Goal: Transaction & Acquisition: Download file/media

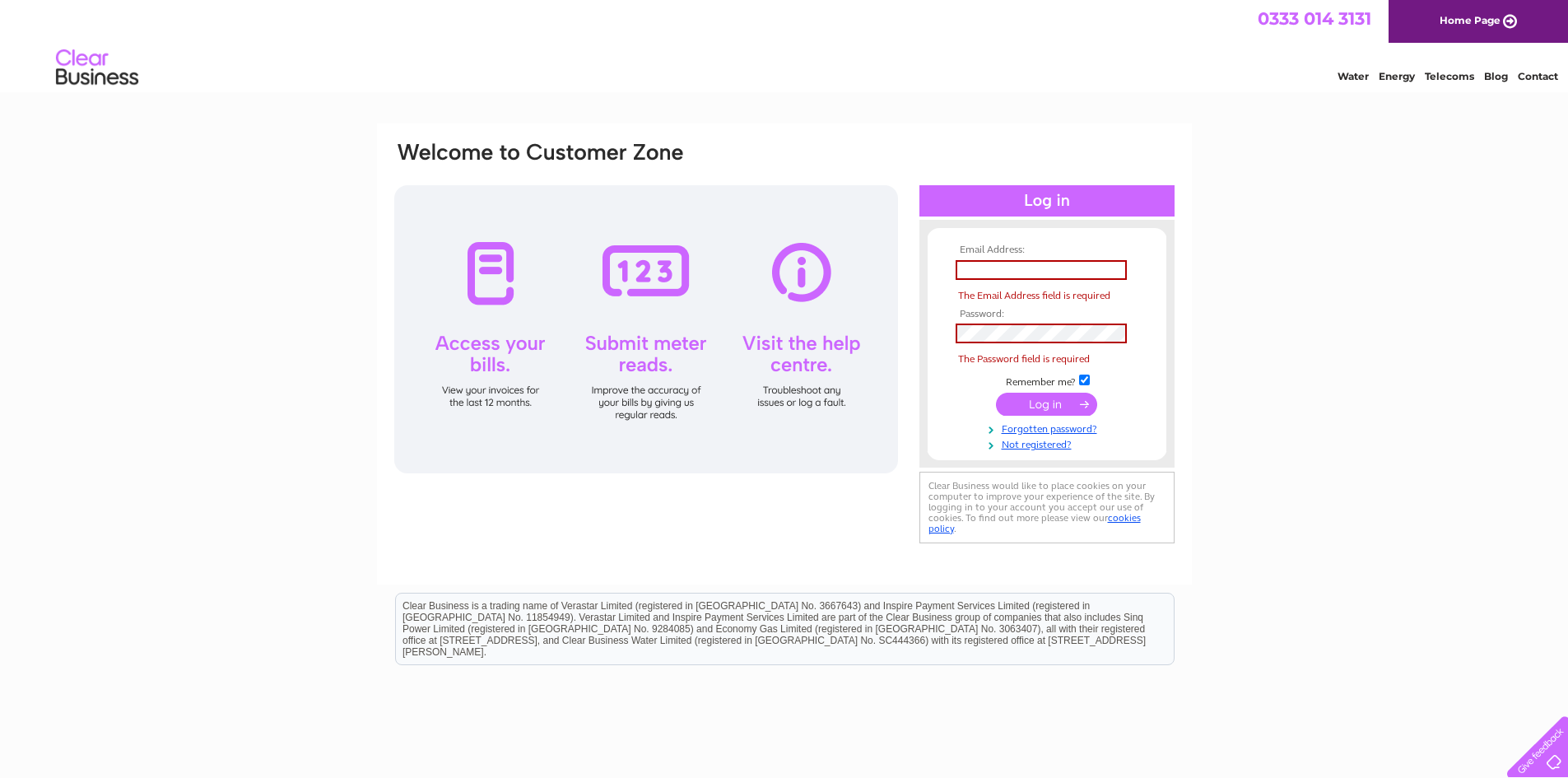
click at [1074, 273] on input "text" at bounding box center [1041, 270] width 171 height 20
type input "[EMAIL_ADDRESS][DOMAIN_NAME]"
click at [1448, 296] on div "Email Address: hydparadise427@gmail.com The Email Address field is required Pas…" at bounding box center [784, 495] width 1568 height 743
click at [641, 216] on div at bounding box center [646, 329] width 503 height 288
click at [1319, 331] on div "Email Address: hydparadise427@gmail.com The Email Address field is required Pas…" at bounding box center [784, 495] width 1568 height 743
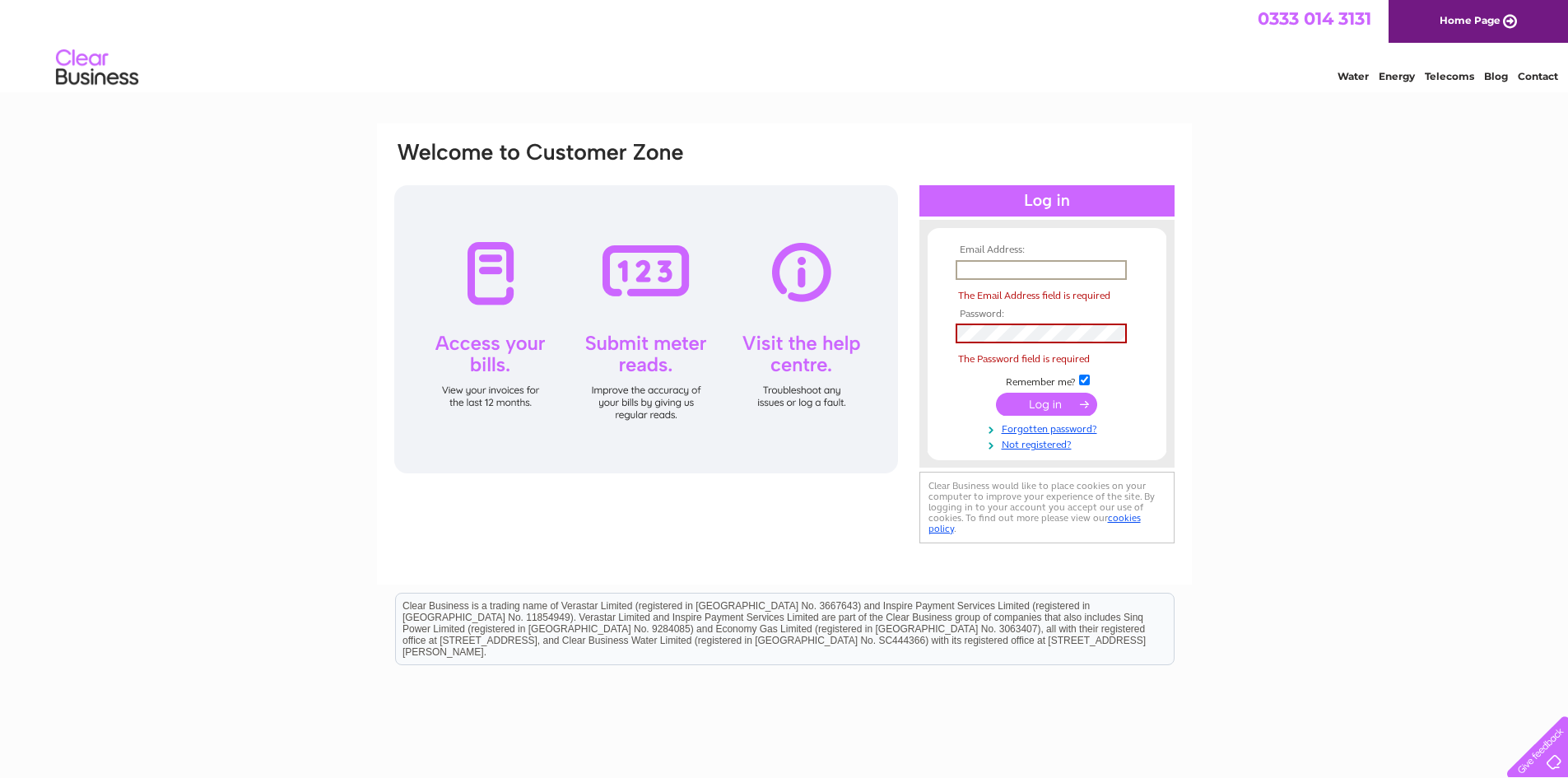
click at [1086, 275] on input "text" at bounding box center [1041, 270] width 171 height 20
type input "[EMAIL_ADDRESS][DOMAIN_NAME]"
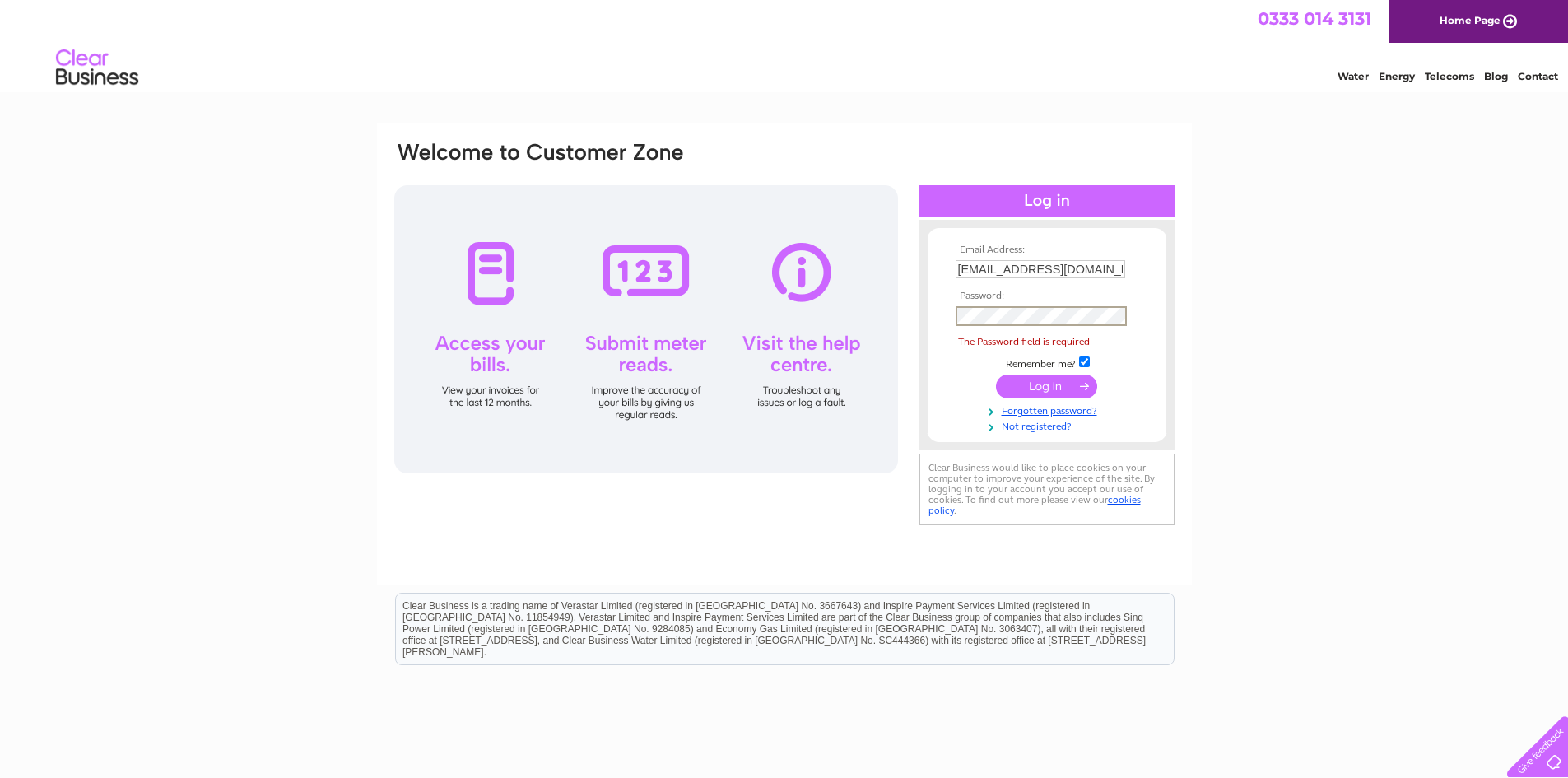
click at [1039, 336] on tbody "Email Address: hydparadise427@gmail.com Password: The Password field is require…" at bounding box center [1047, 339] width 191 height 189
click at [1039, 336] on span "The Password field is required" at bounding box center [1050, 342] width 188 height 17
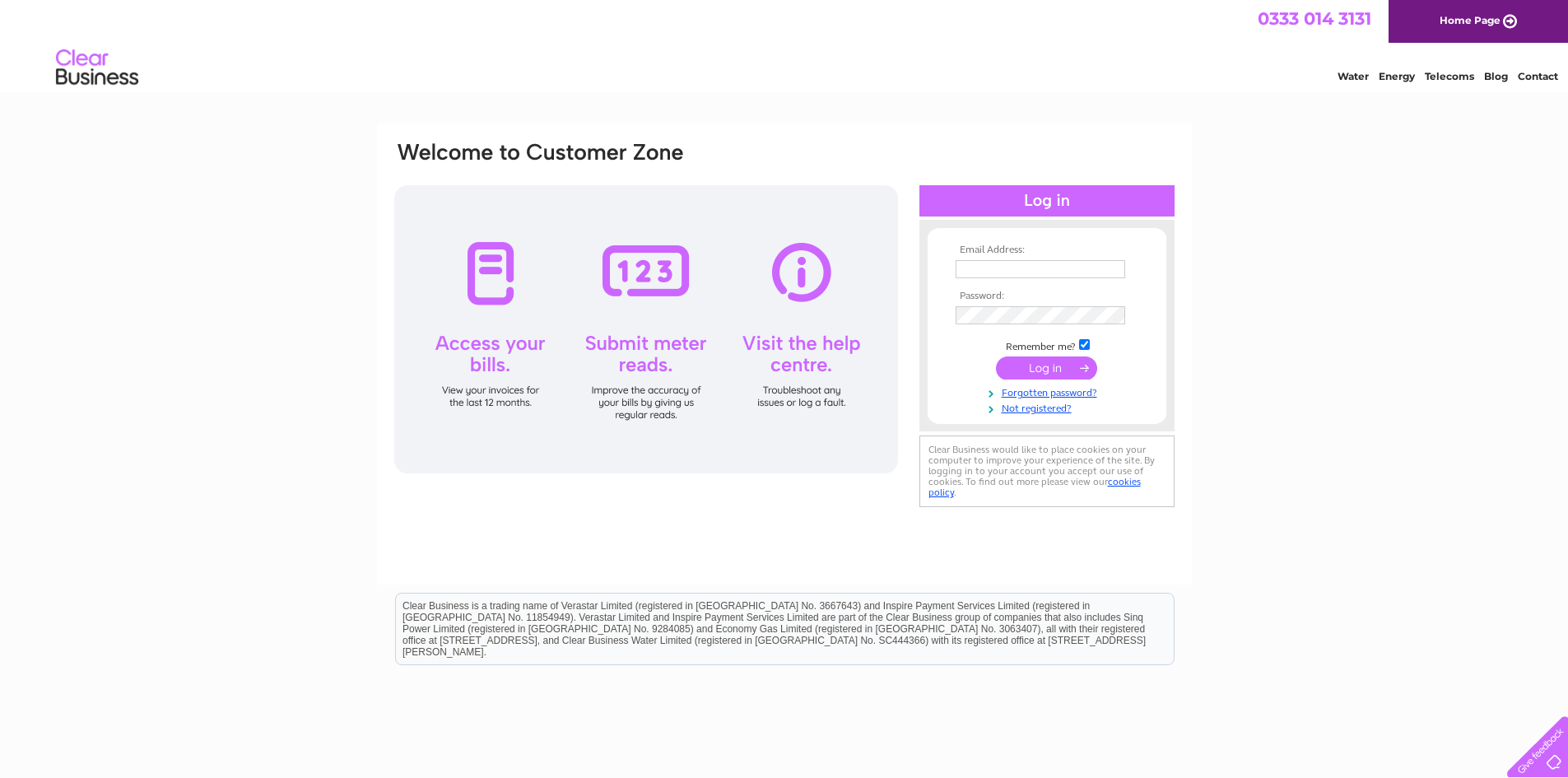
click at [1065, 272] on input "text" at bounding box center [1040, 269] width 169 height 18
type input "[EMAIL_ADDRESS][DOMAIN_NAME]"
click at [996, 358] on input "submit" at bounding box center [1046, 369] width 101 height 23
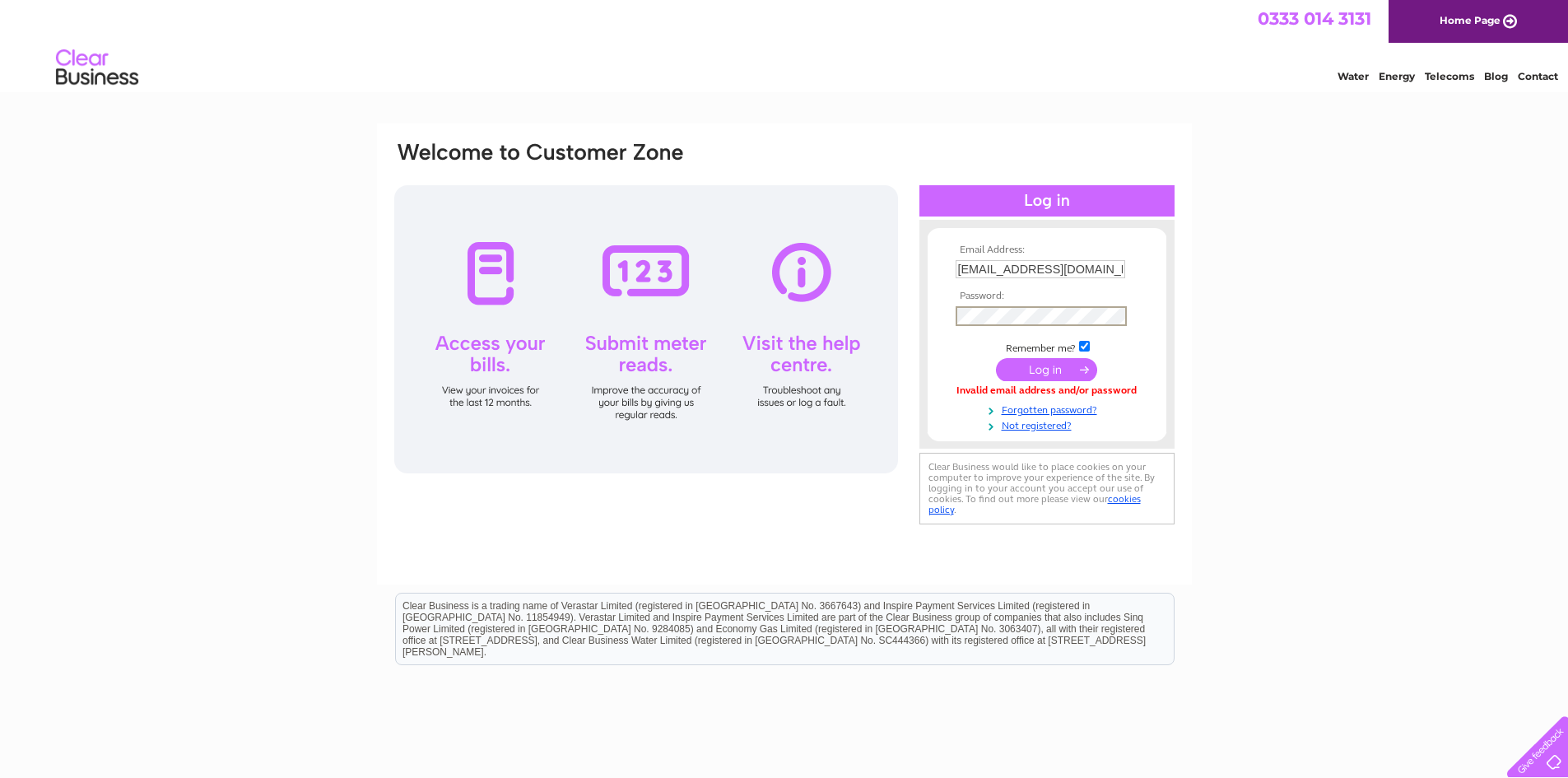
click at [996, 358] on input "submit" at bounding box center [1046, 369] width 101 height 23
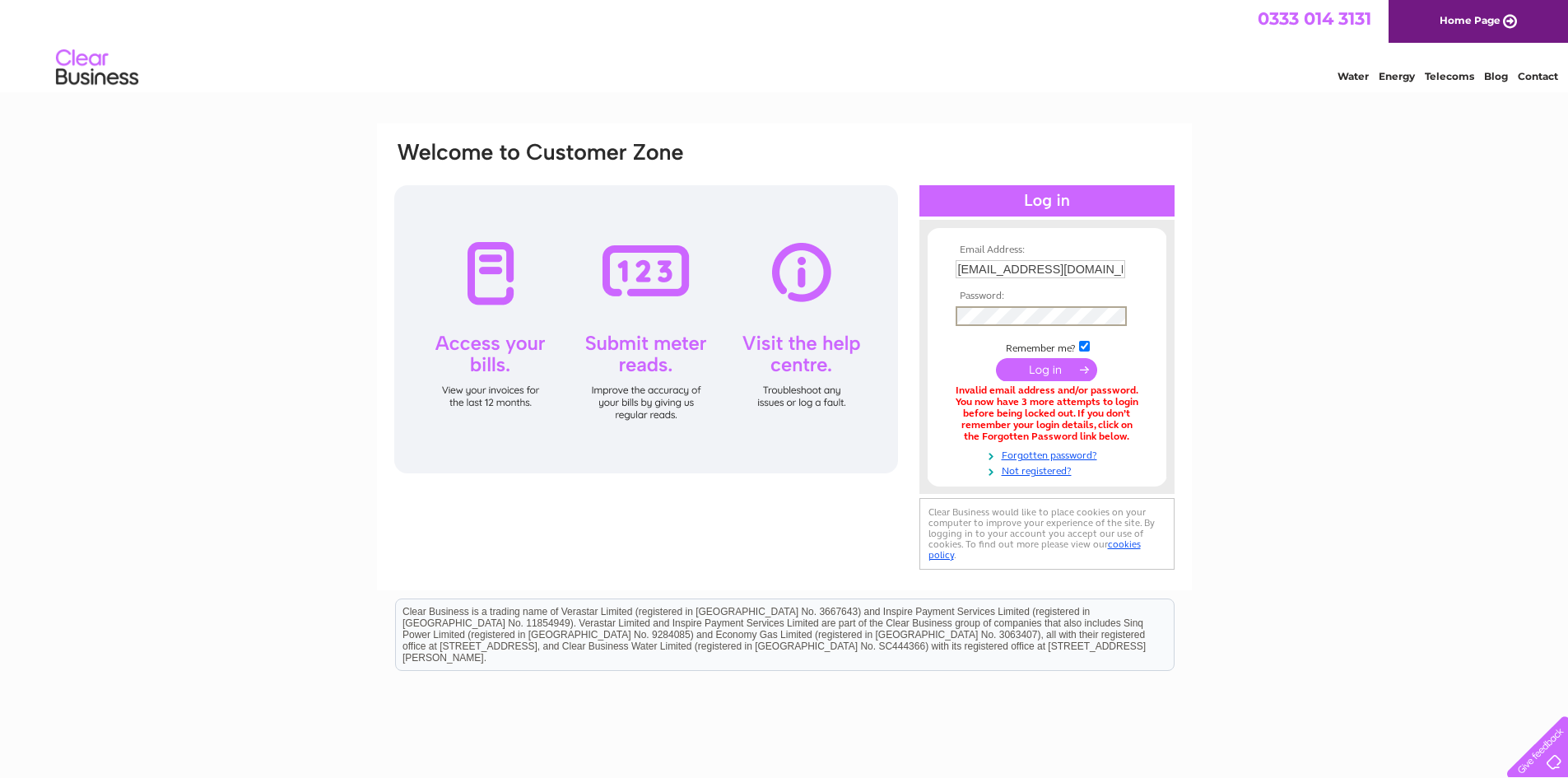
click at [996, 358] on input "submit" at bounding box center [1046, 369] width 101 height 23
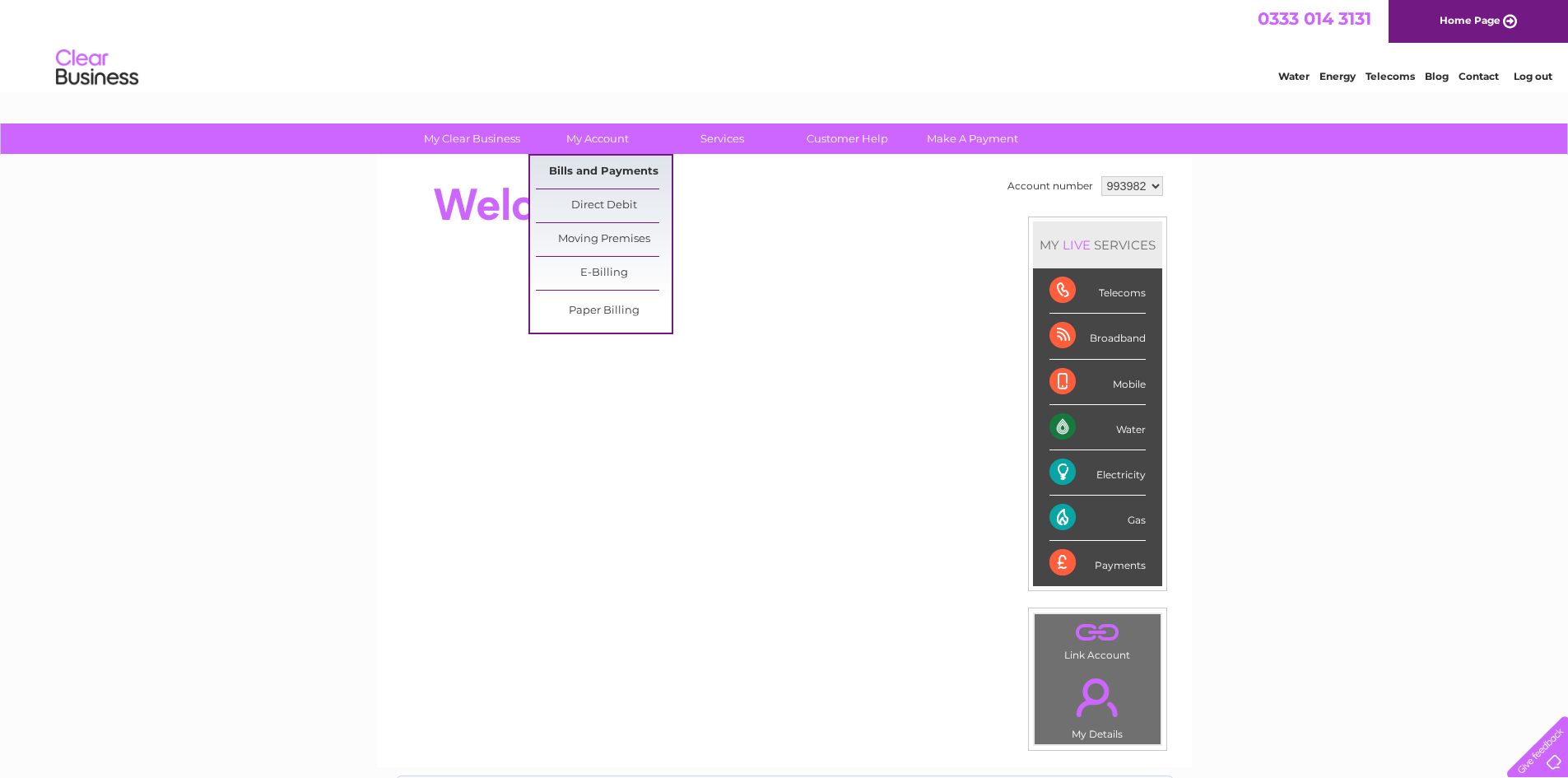
click at [594, 168] on link "Bills and Payments" at bounding box center [604, 171] width 136 height 33
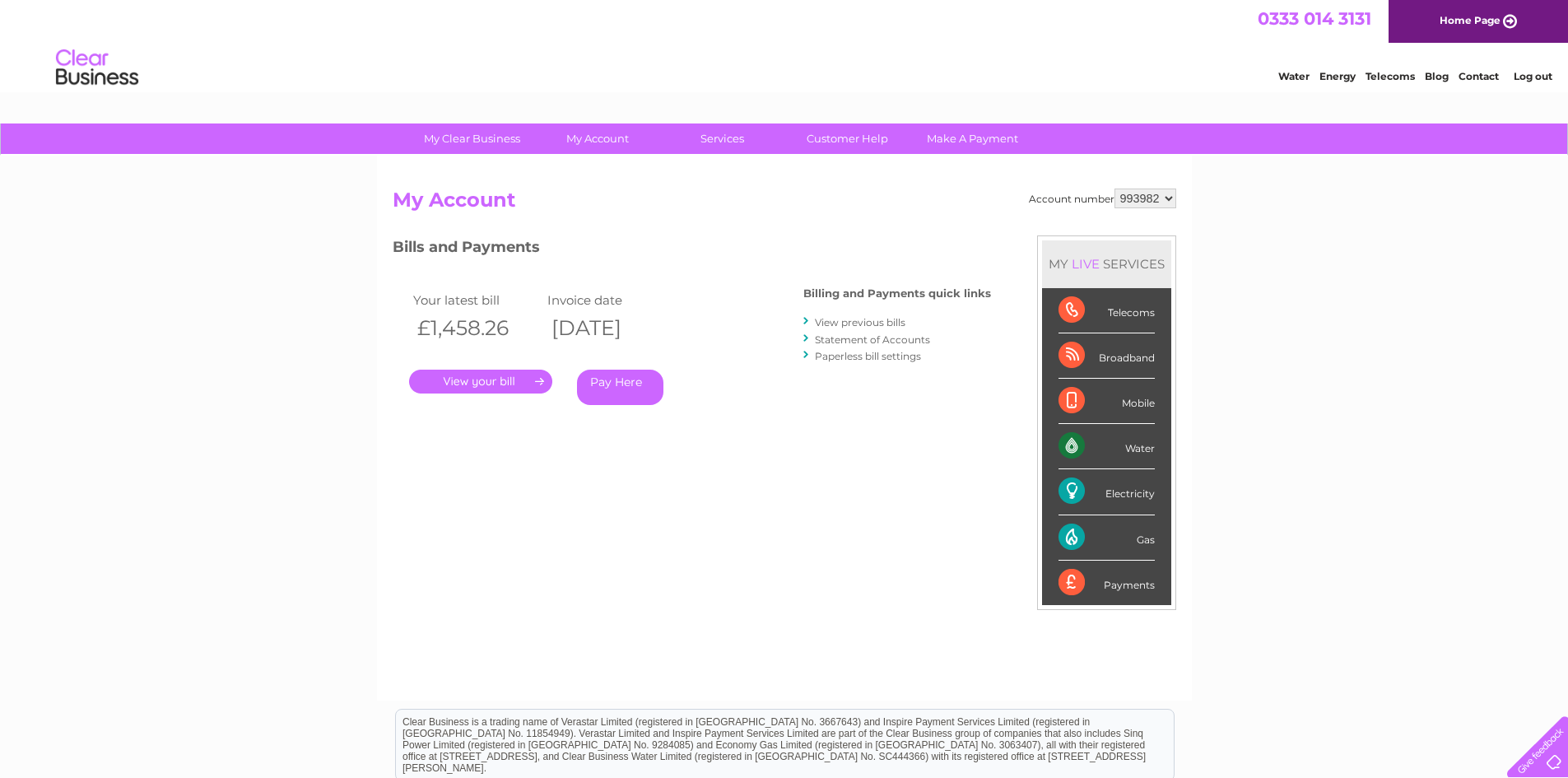
click at [867, 325] on link "View previous bills" at bounding box center [860, 322] width 90 height 12
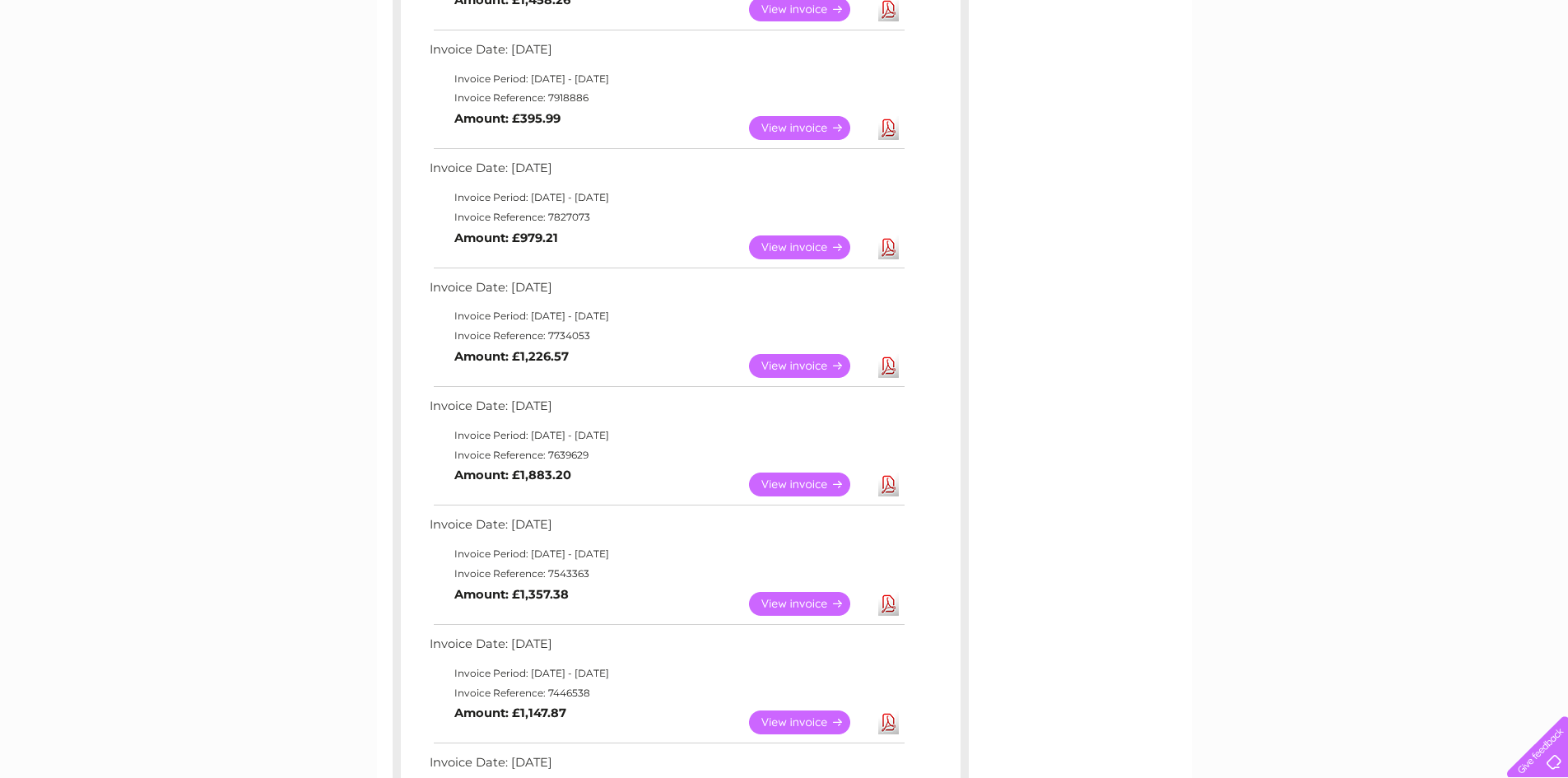
scroll to position [411, 0]
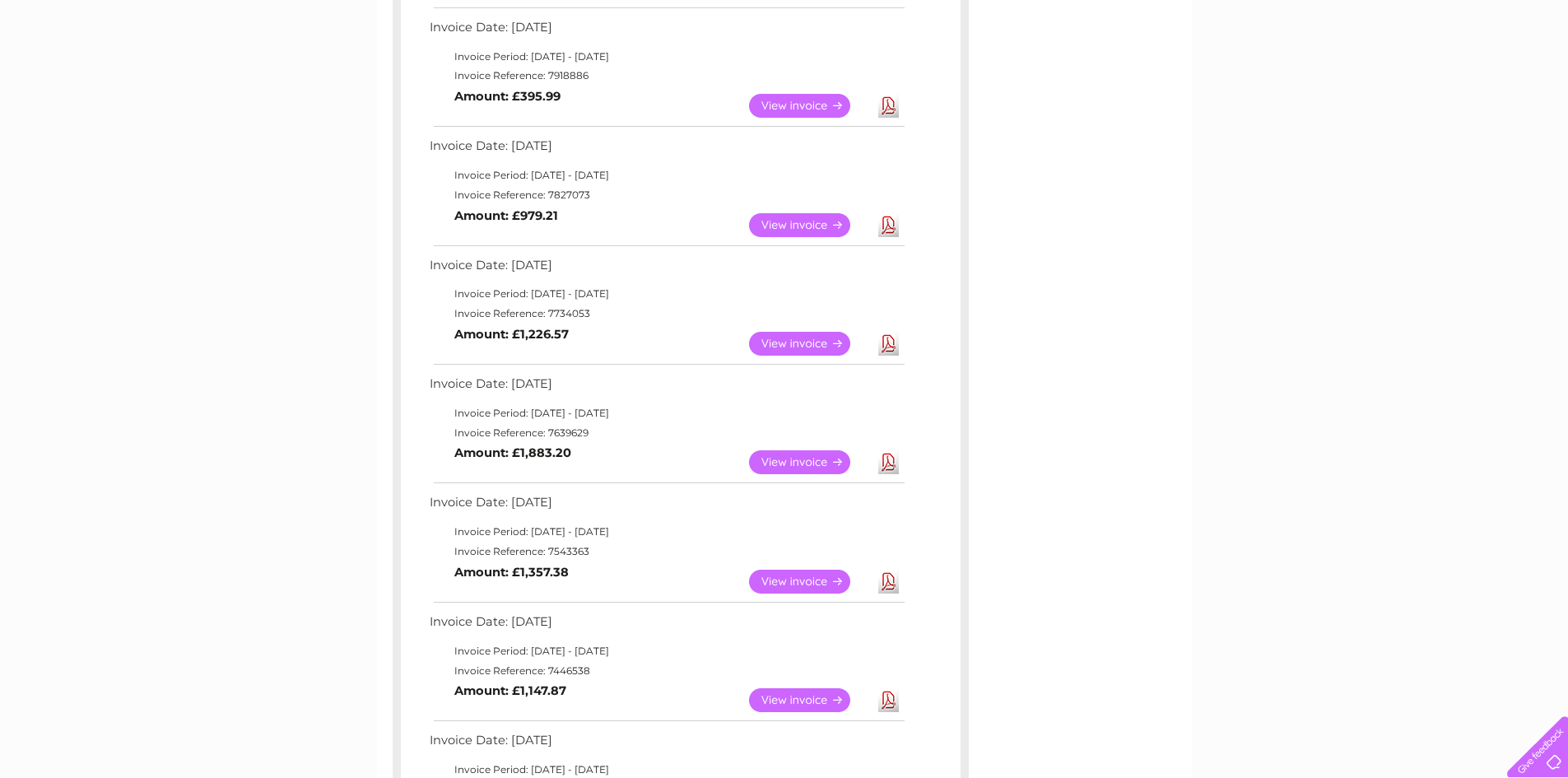
click at [889, 345] on link "Download" at bounding box center [889, 343] width 20 height 24
click at [891, 225] on link "Download" at bounding box center [889, 225] width 20 height 24
click at [889, 106] on link "Download" at bounding box center [889, 106] width 20 height 24
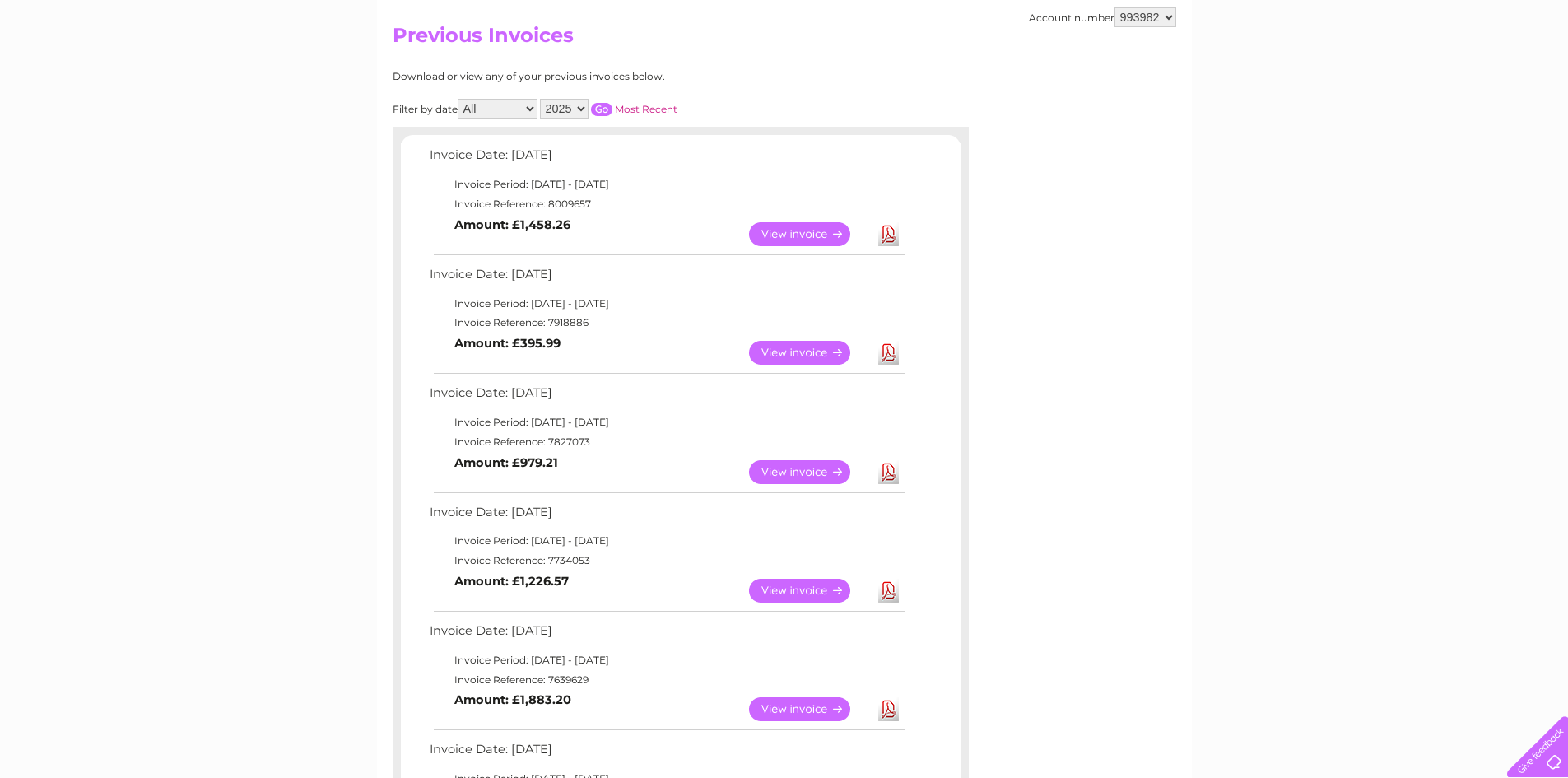
scroll to position [82, 0]
